Goal: Task Accomplishment & Management: Manage account settings

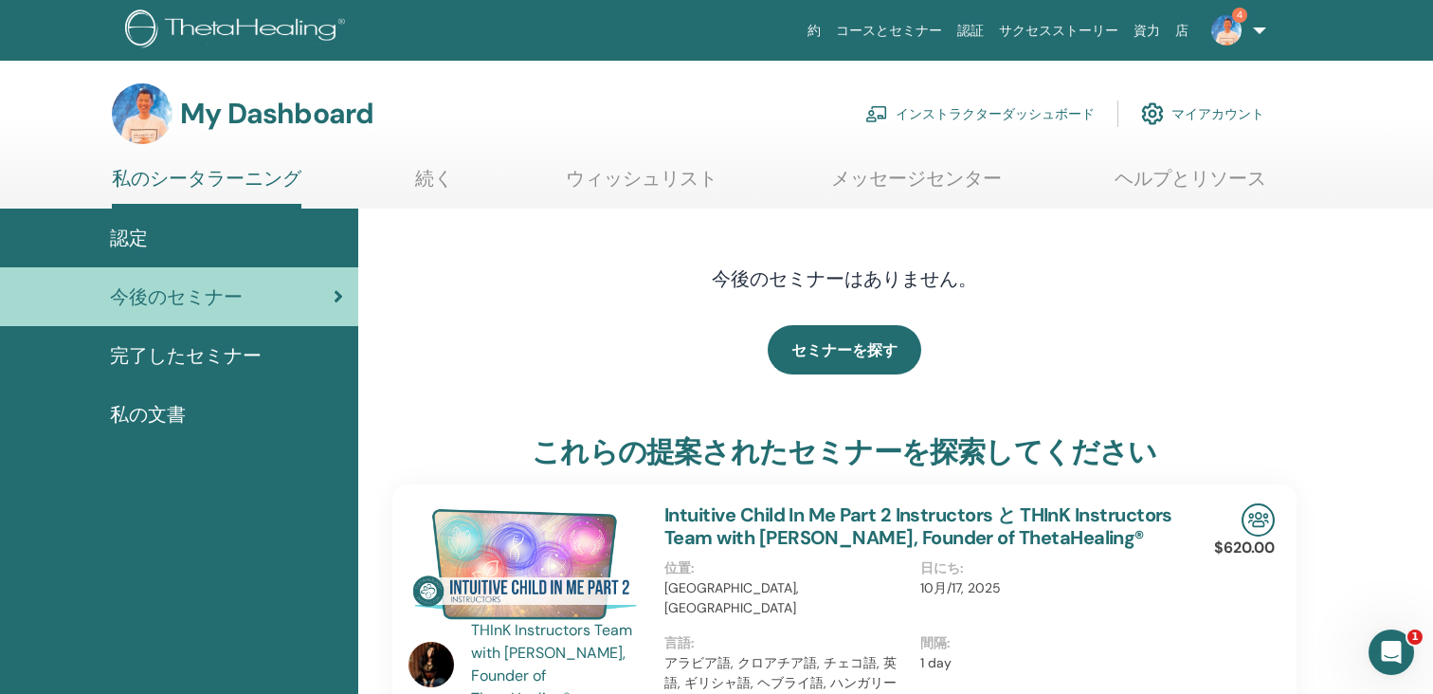
click at [961, 113] on link "インストラクターダッシュボード" at bounding box center [979, 114] width 229 height 42
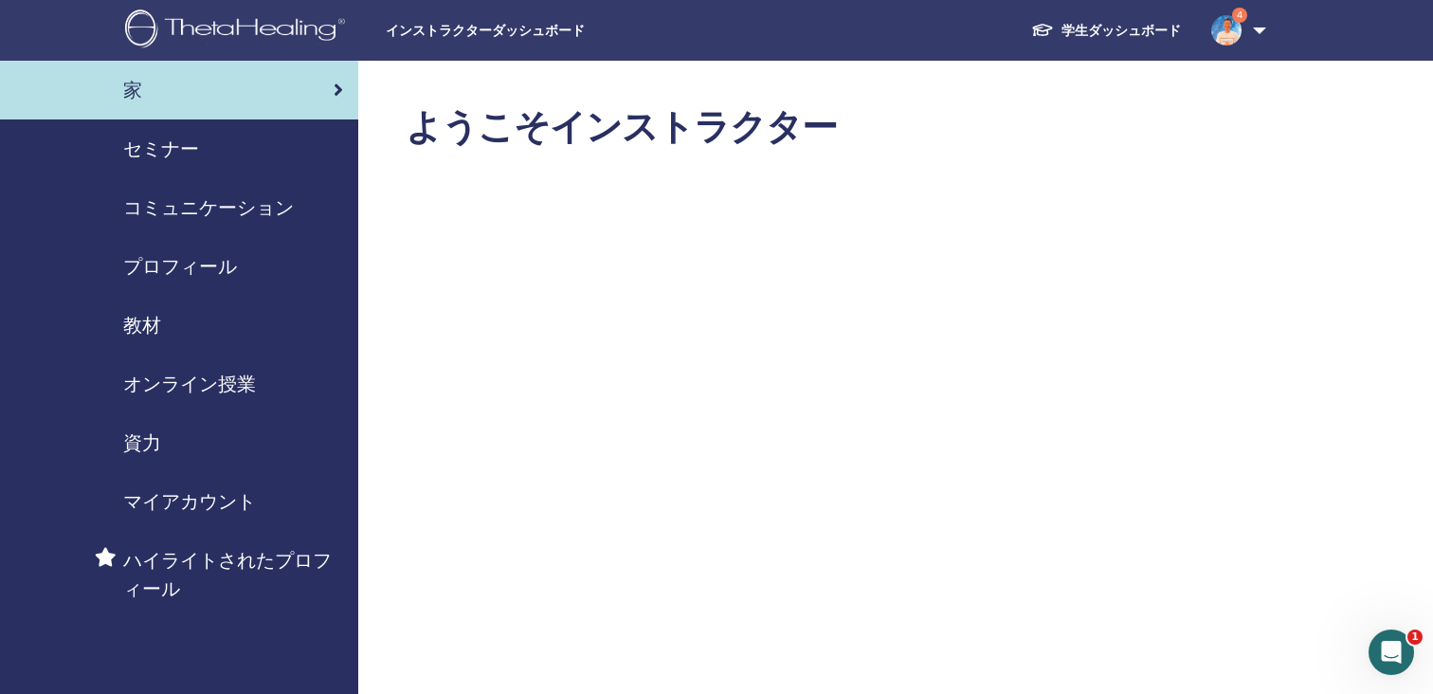
click at [227, 150] on div "セミナー" at bounding box center [179, 149] width 328 height 28
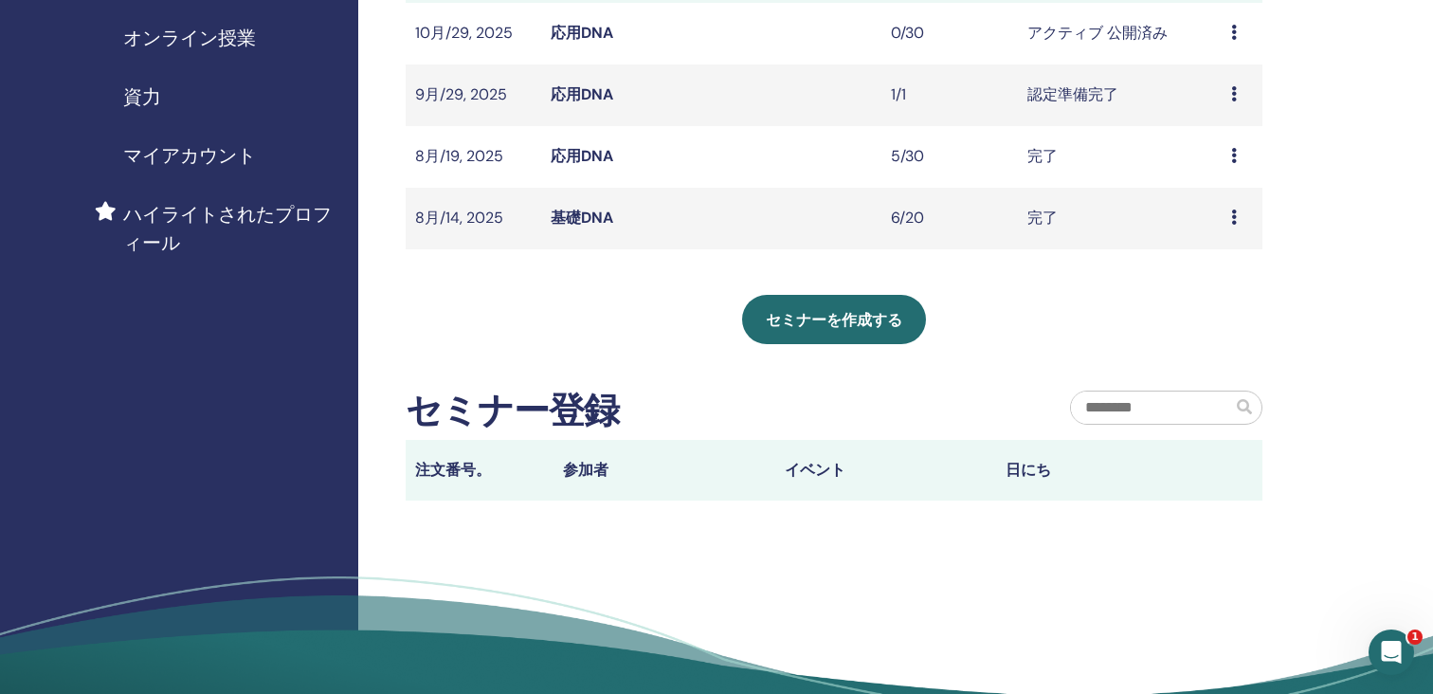
scroll to position [218, 0]
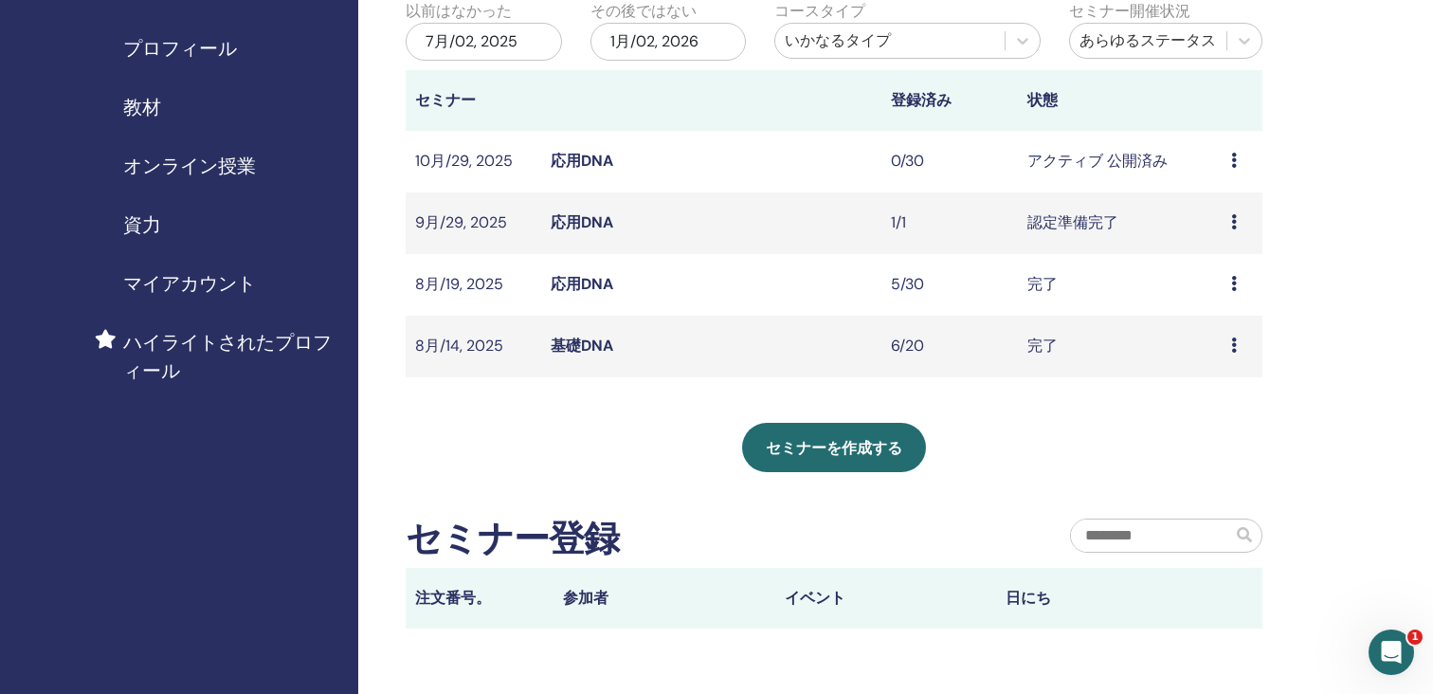
click at [1056, 230] on td "認定準備完了" at bounding box center [1120, 223] width 204 height 62
click at [1235, 222] on icon at bounding box center [1234, 221] width 6 height 15
click at [1206, 261] on link "編集" at bounding box center [1200, 266] width 30 height 20
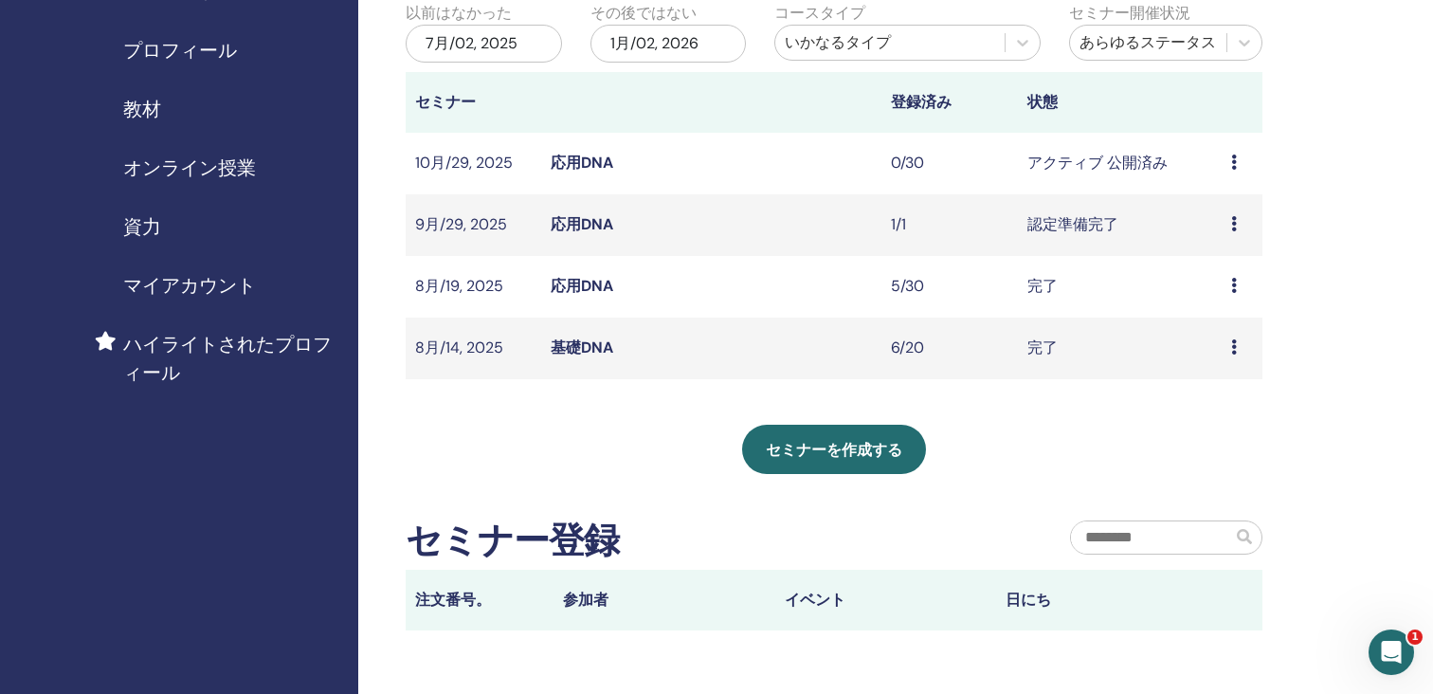
click at [576, 215] on link "応用DNA" at bounding box center [581, 224] width 63 height 20
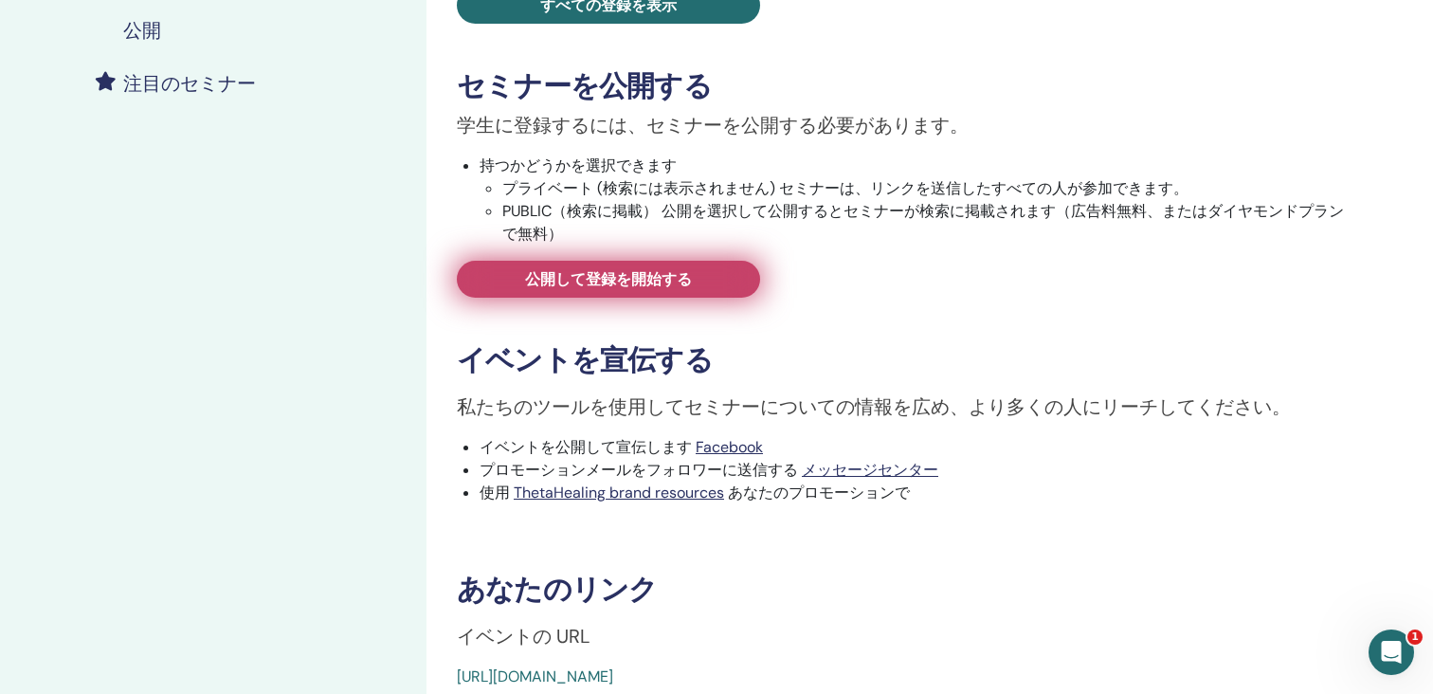
scroll to position [436, 0]
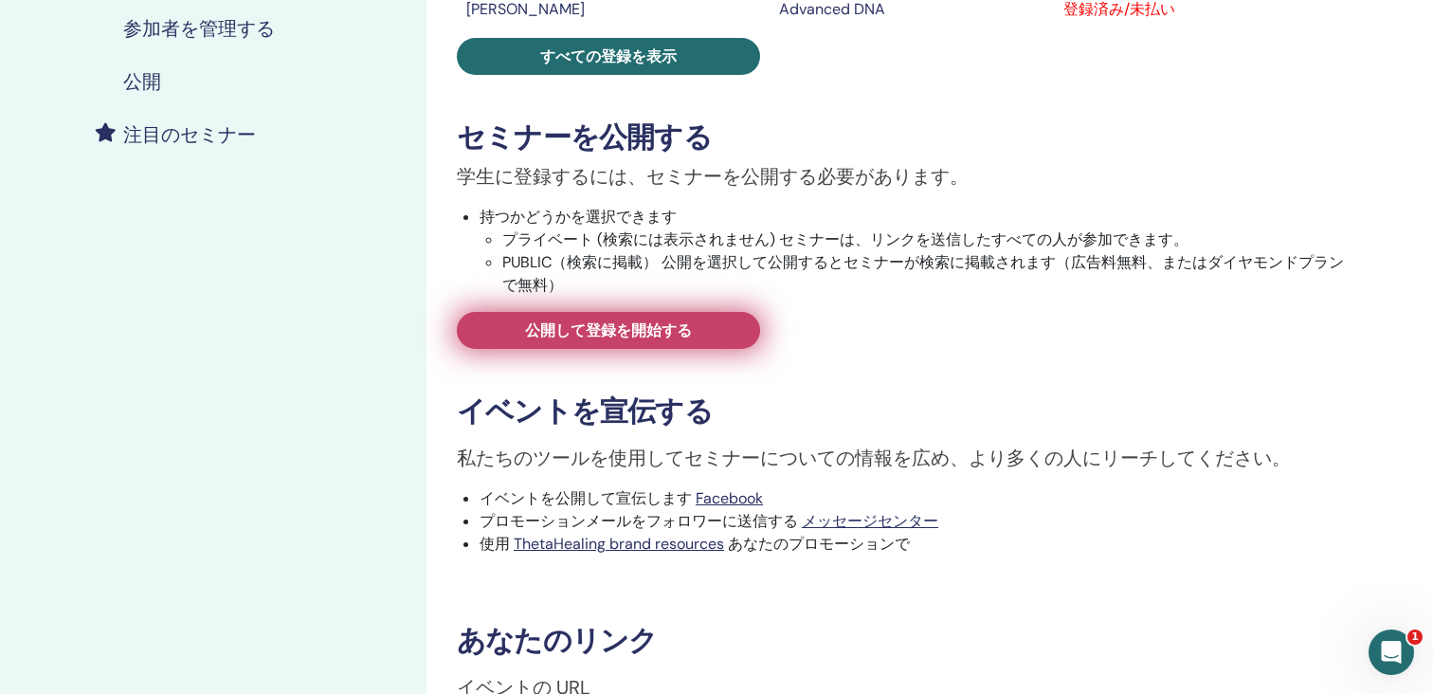
click at [669, 320] on span "公開して登録を開始する" at bounding box center [608, 330] width 167 height 20
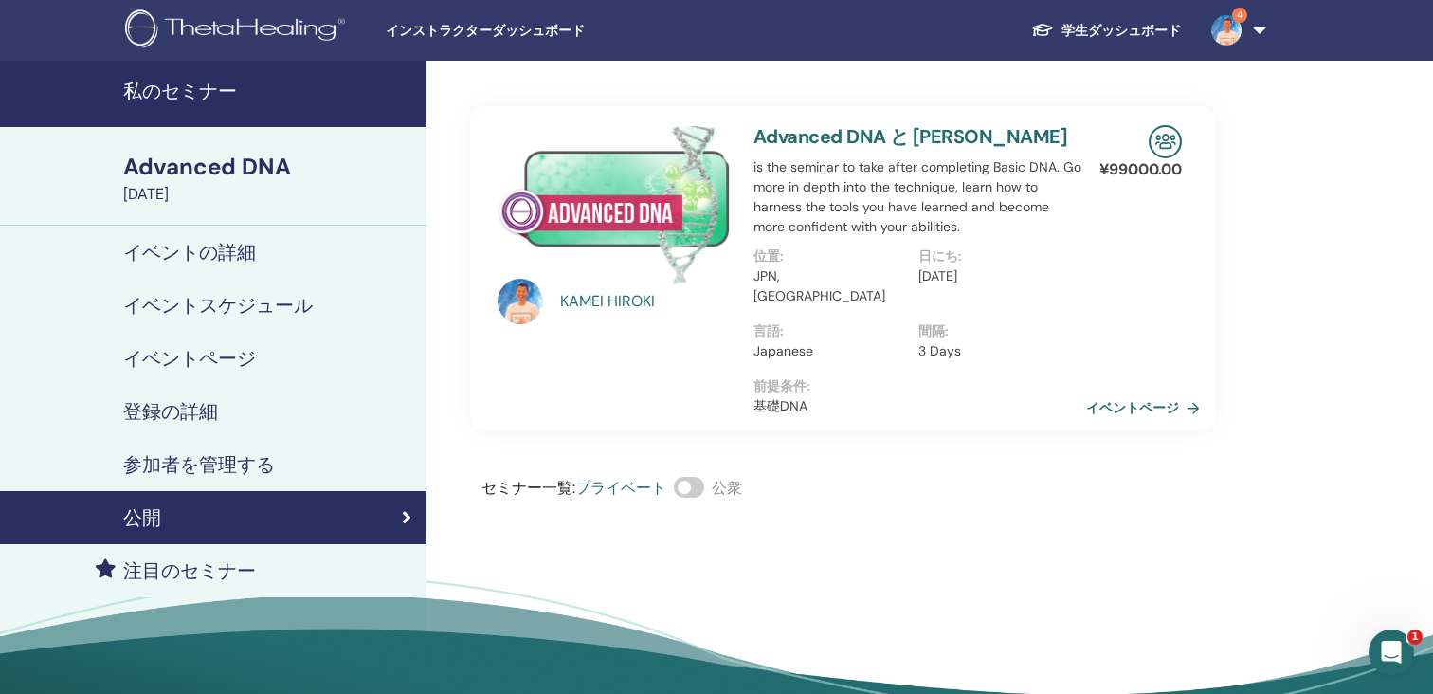
click at [1129, 393] on link "イベントページ" at bounding box center [1146, 407] width 121 height 28
click at [696, 477] on span at bounding box center [689, 487] width 30 height 21
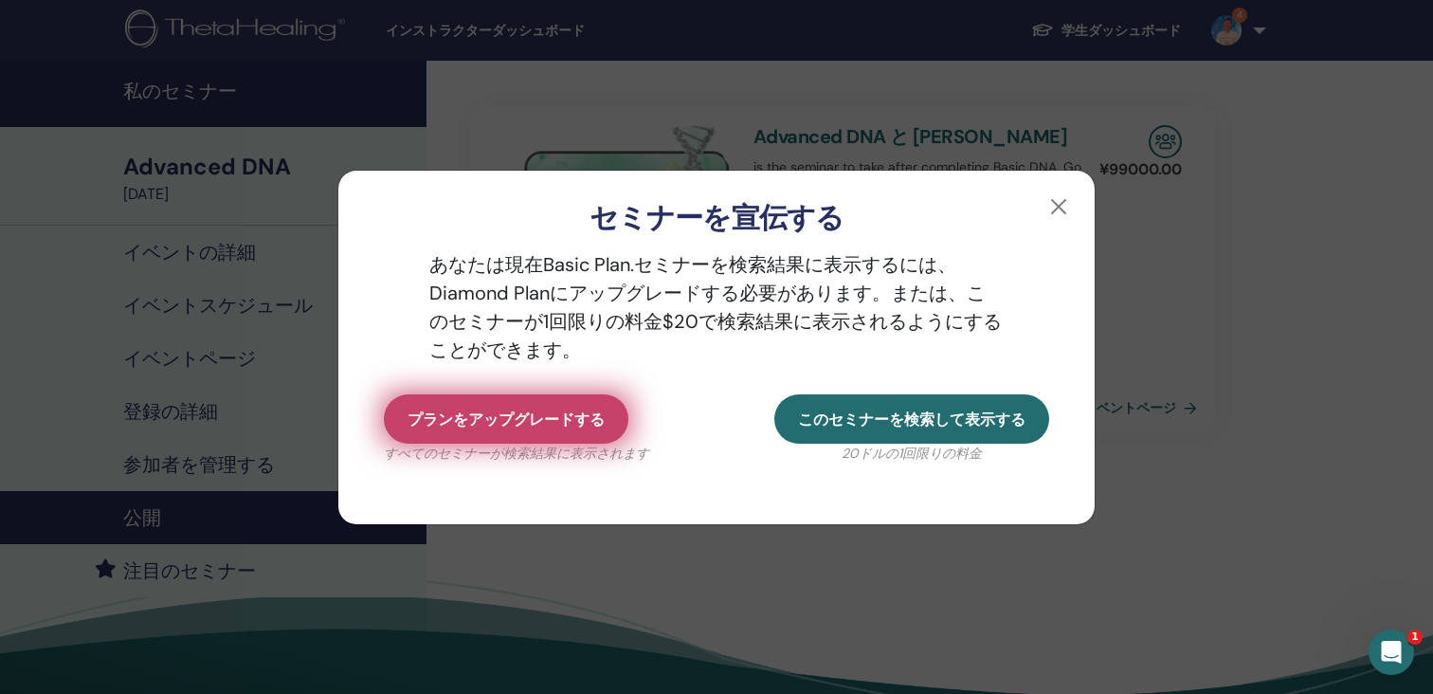
click at [547, 420] on span "プランをアップグレードする" at bounding box center [505, 419] width 197 height 20
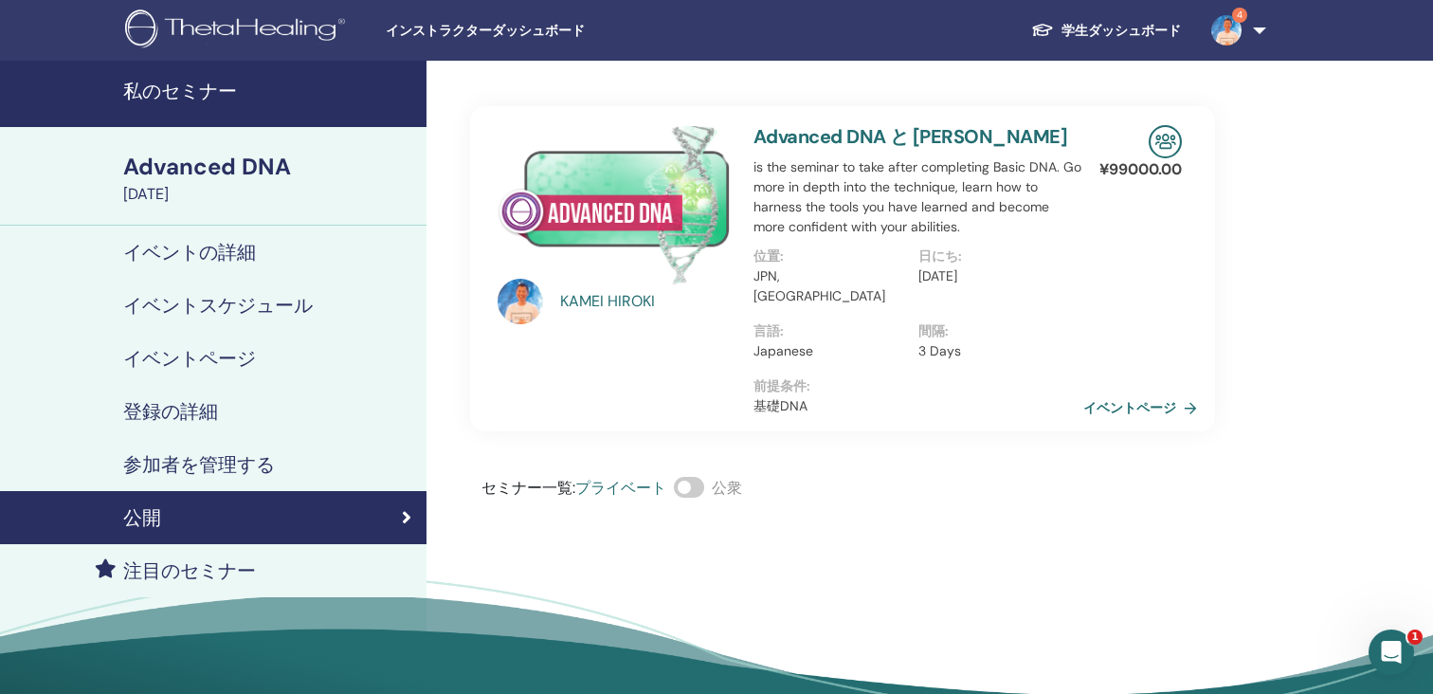
click at [189, 343] on link "イベントページ" at bounding box center [213, 358] width 426 height 53
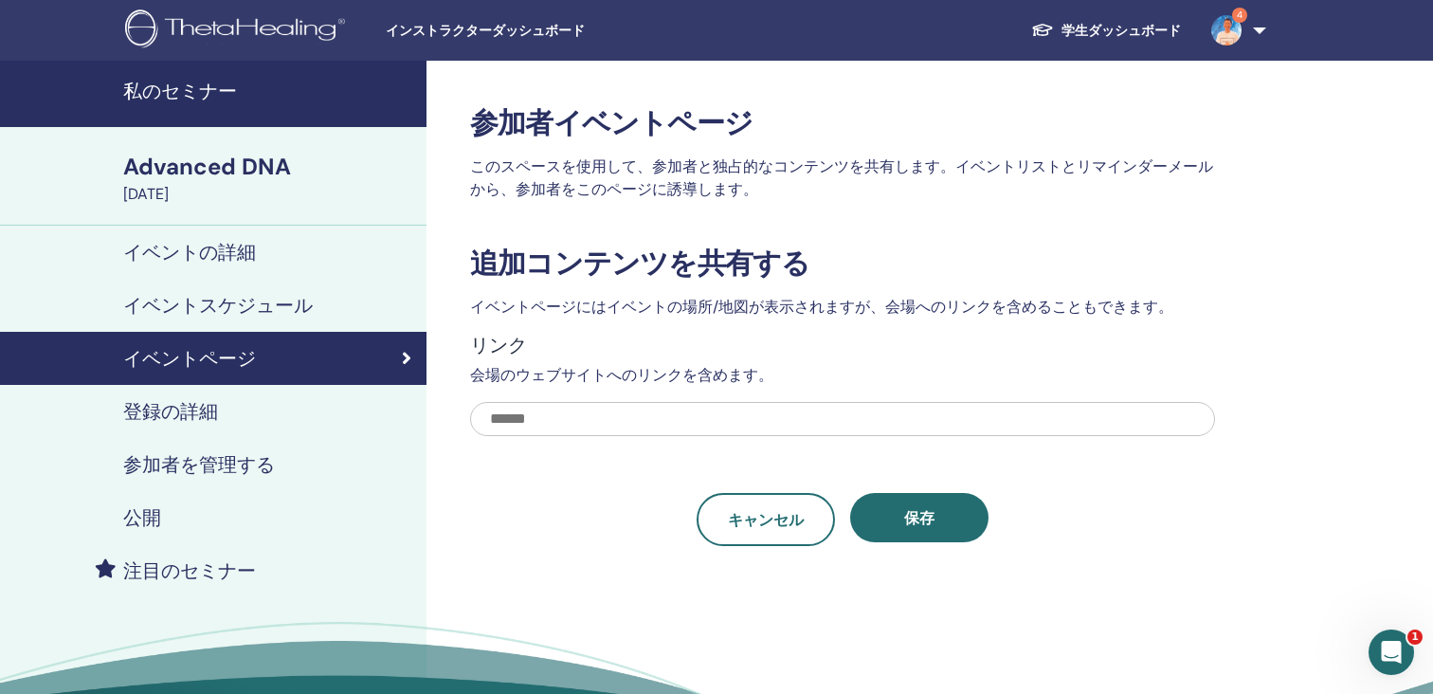
click at [205, 328] on link "イベントスケジュール" at bounding box center [213, 305] width 426 height 53
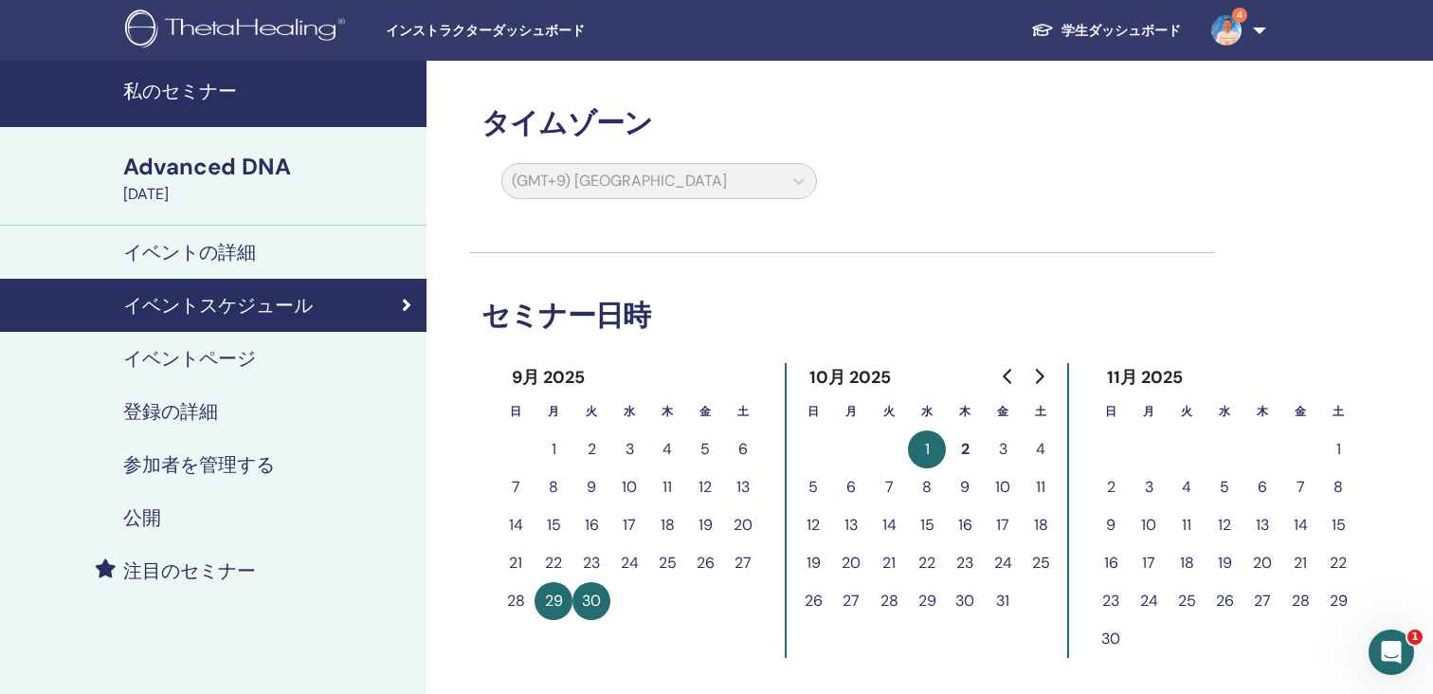
click at [231, 370] on link "イベントページ" at bounding box center [213, 358] width 426 height 53
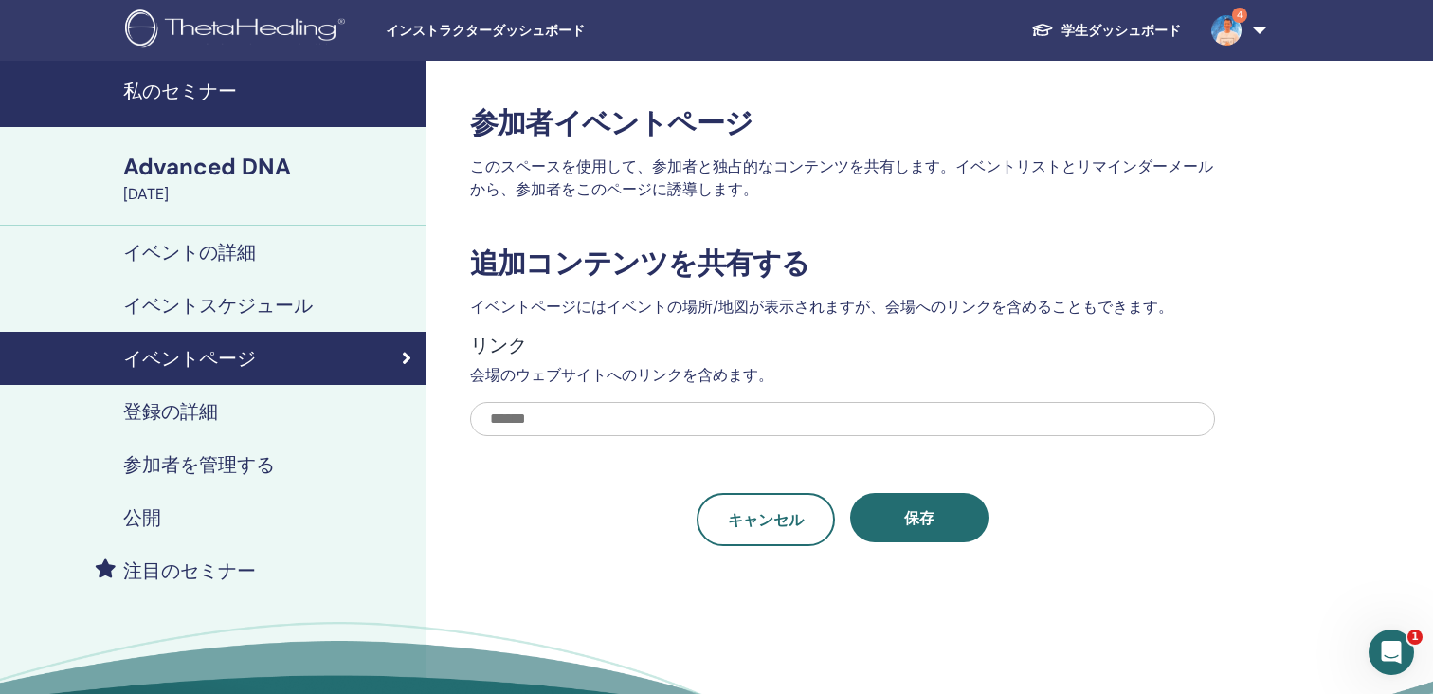
click at [237, 264] on link "イベントの詳細" at bounding box center [213, 251] width 426 height 53
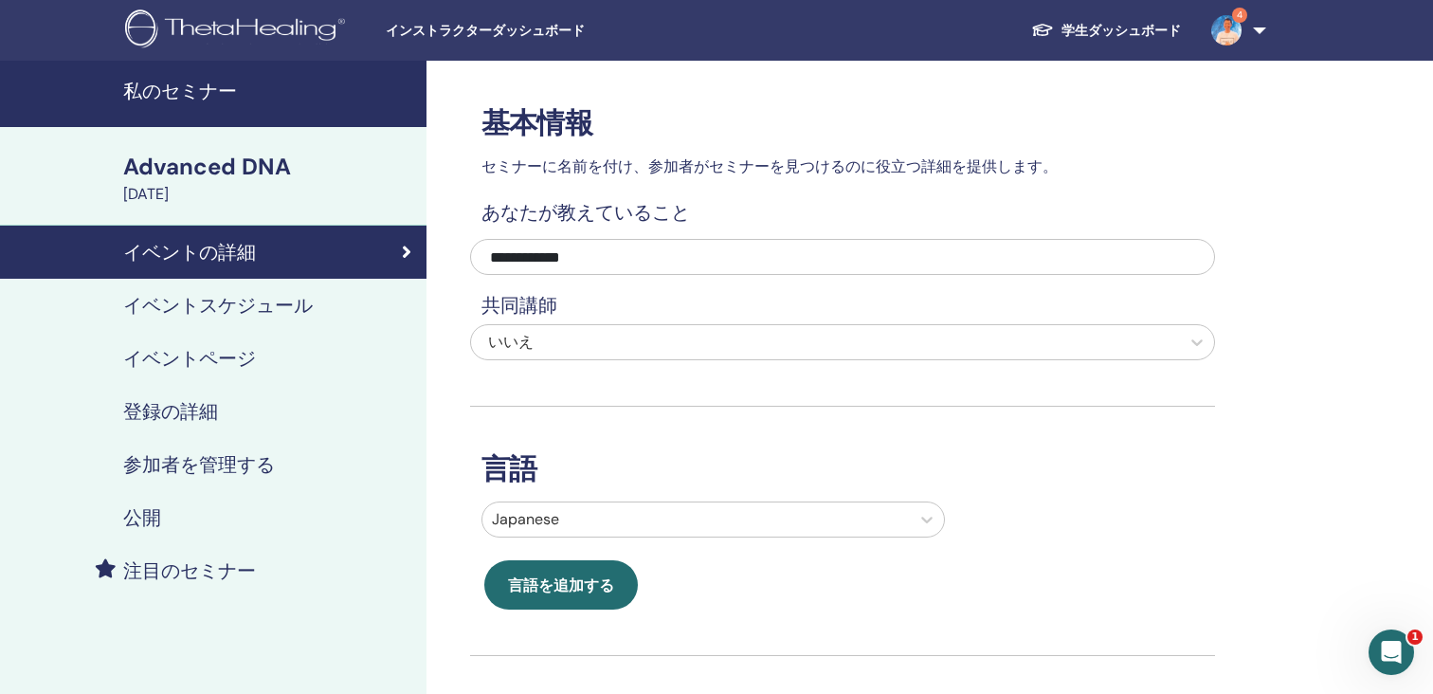
click at [339, 476] on link "参加者を管理する" at bounding box center [213, 464] width 426 height 53
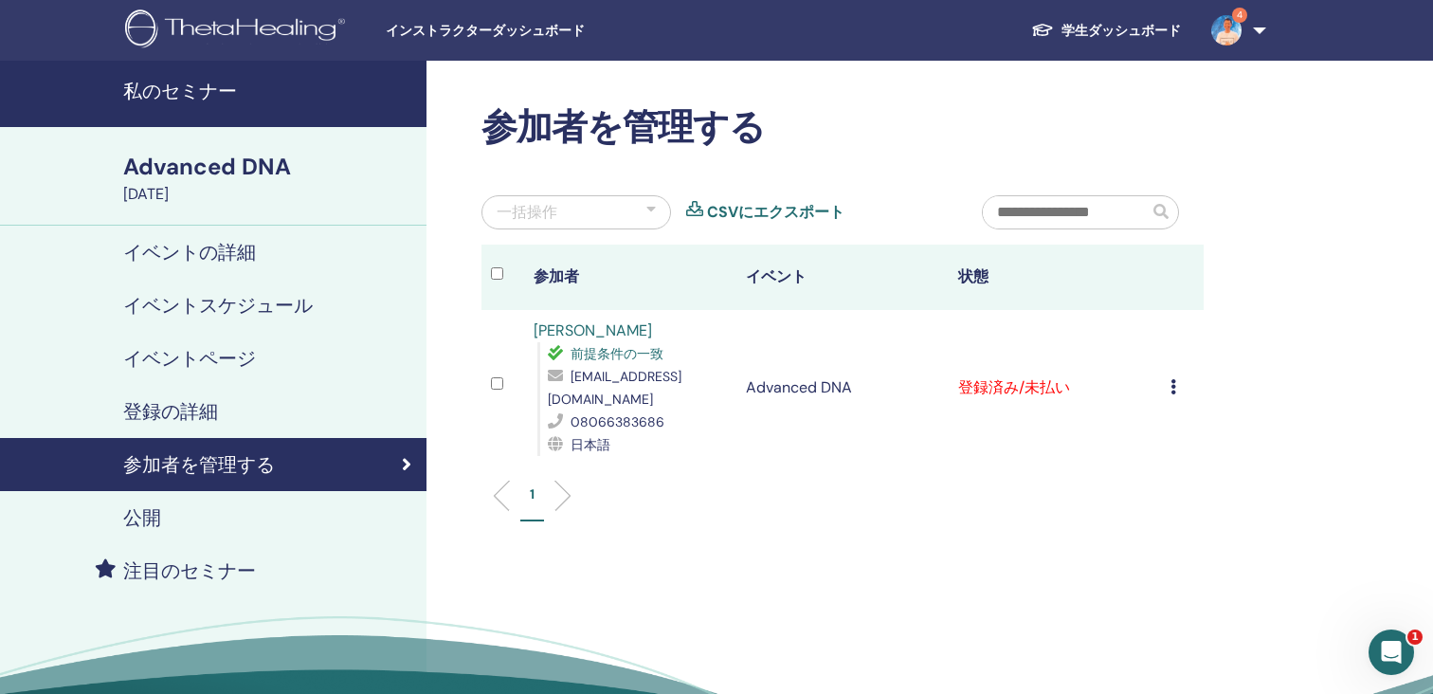
click at [1177, 394] on div "登録をキャンセルする 自動認証しない 有料としてマーク 未払いとしてマーク 不在としてマーク 完了して認定する 証明書のダウンロード" at bounding box center [1182, 387] width 24 height 23
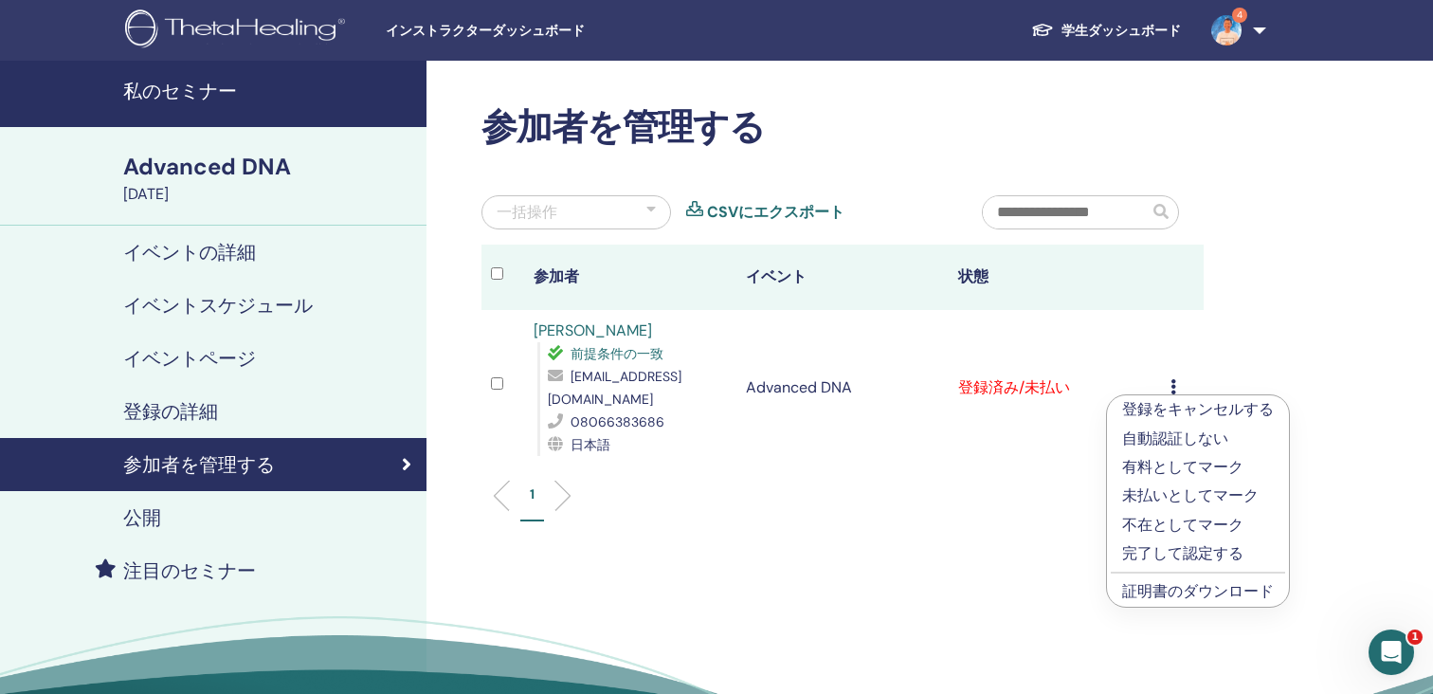
click at [1207, 552] on p "完了して認定する" at bounding box center [1198, 553] width 152 height 23
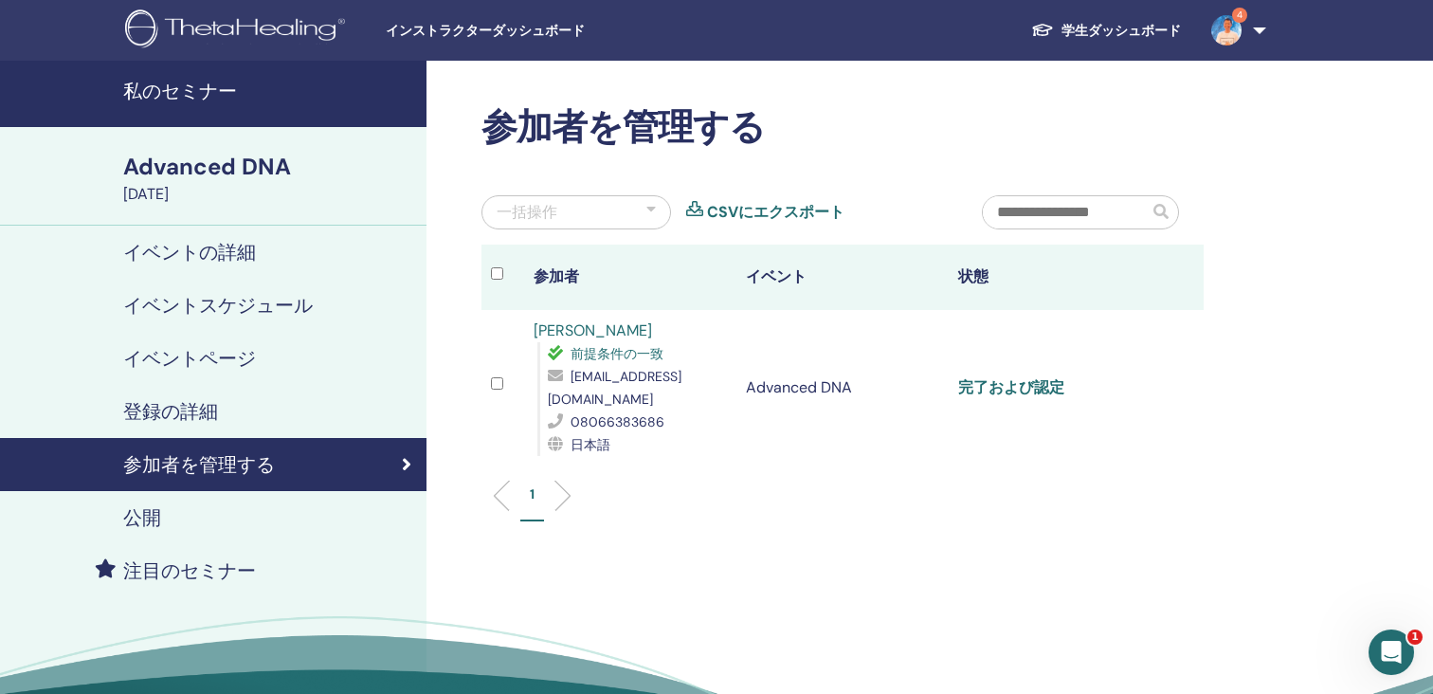
click at [1021, 388] on link "完了および認定" at bounding box center [1011, 387] width 106 height 20
